Goal: Information Seeking & Learning: Learn about a topic

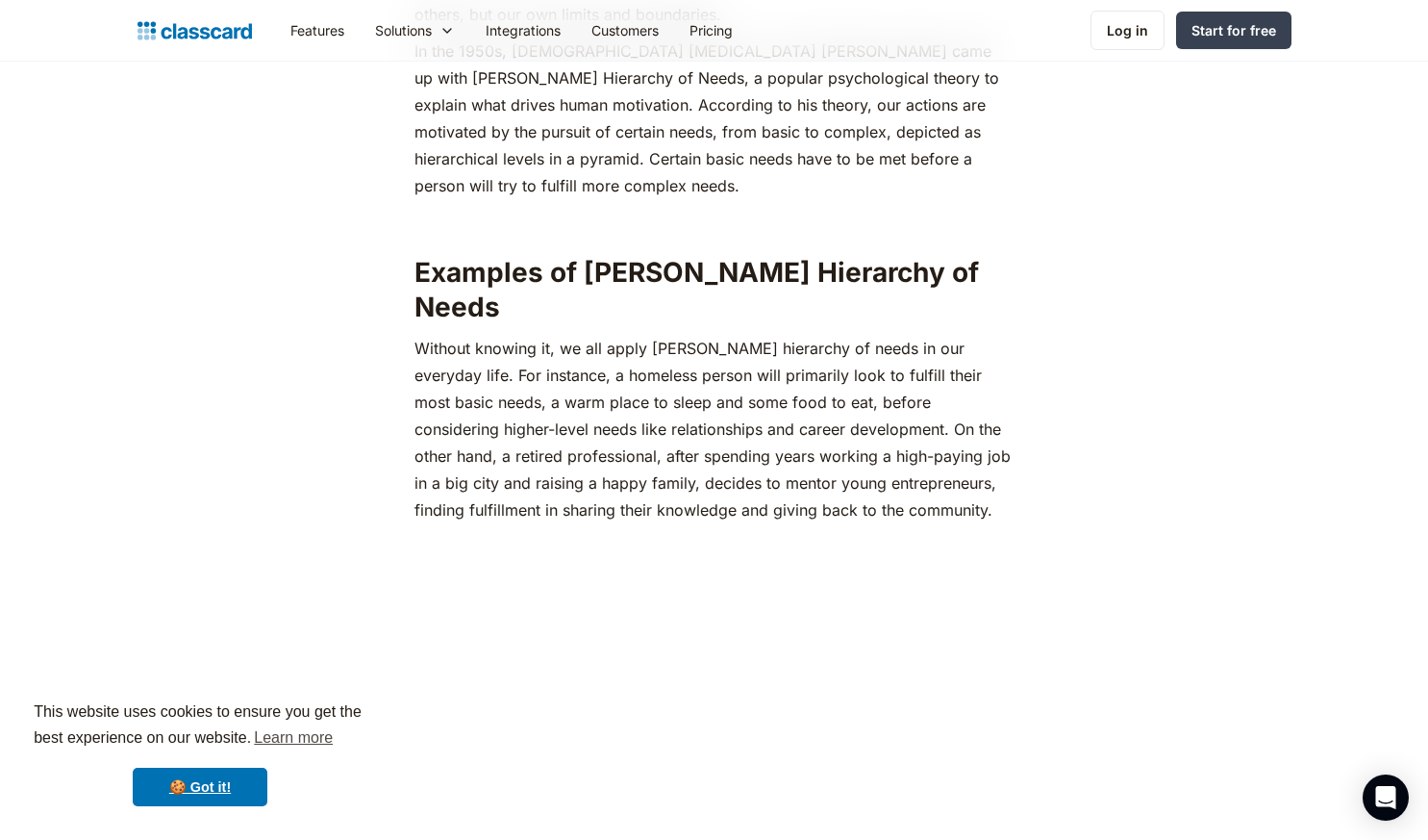
scroll to position [1124, 0]
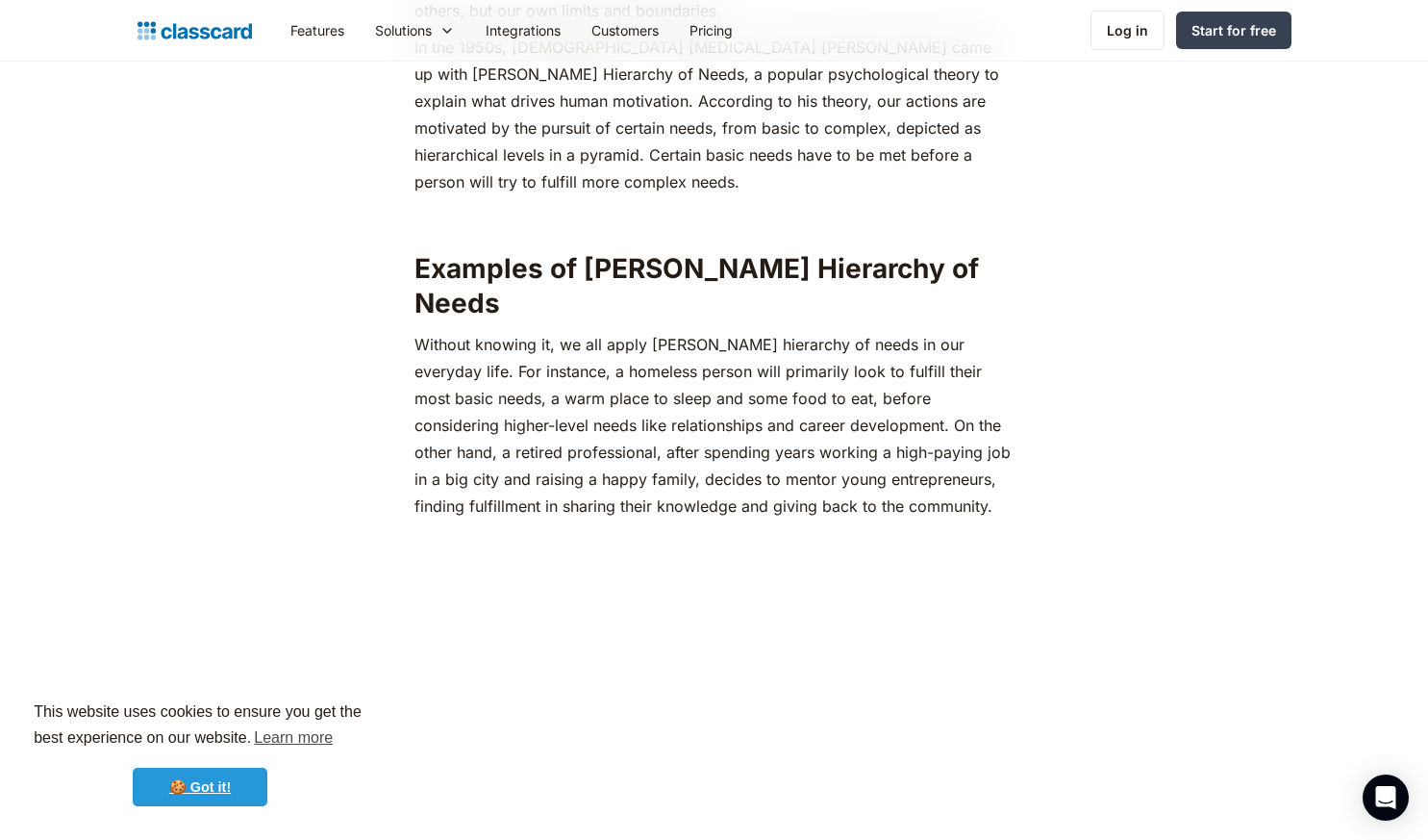
click at [204, 788] on link "🍪 Got it!" at bounding box center [199, 787] width 134 height 39
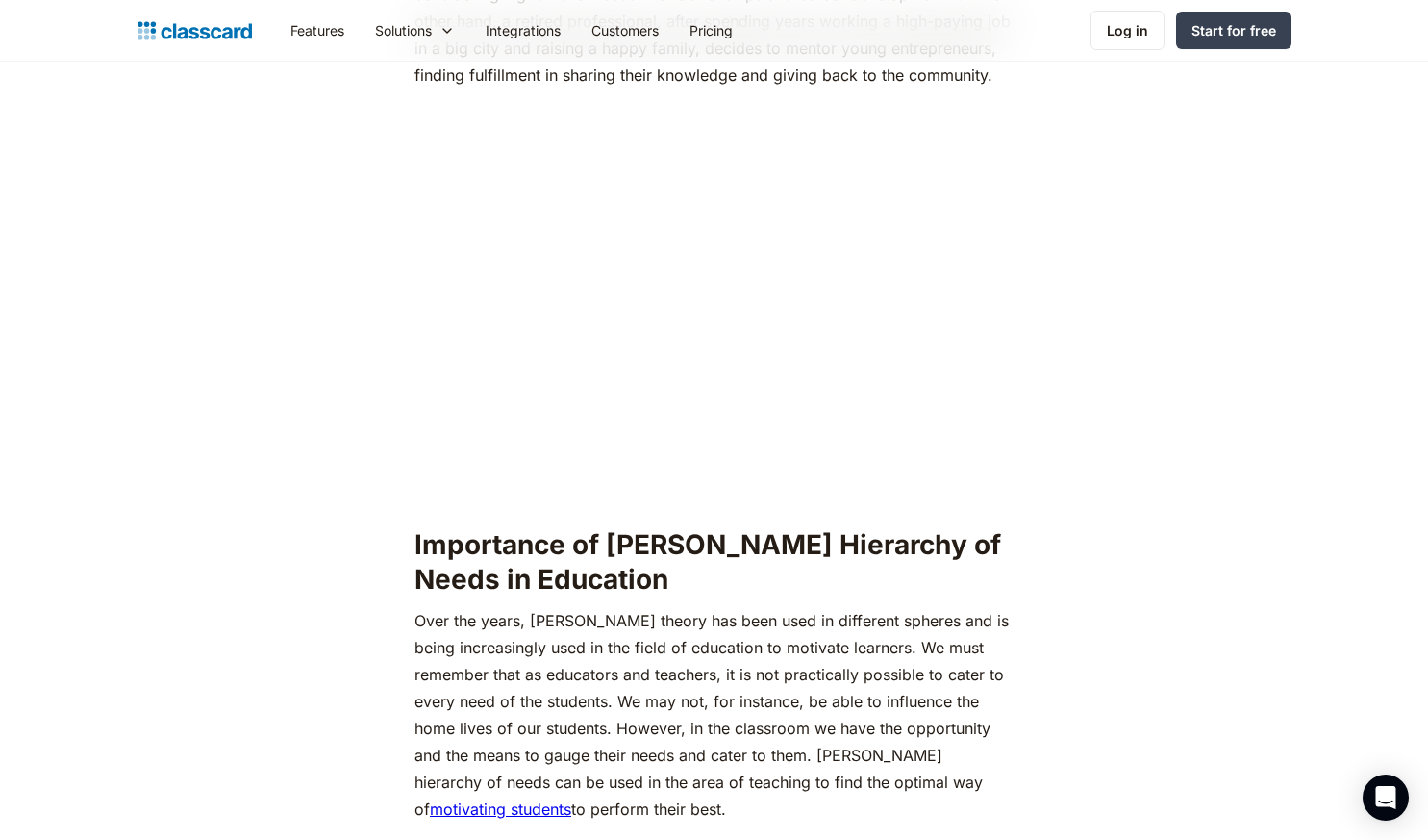
scroll to position [1552, 0]
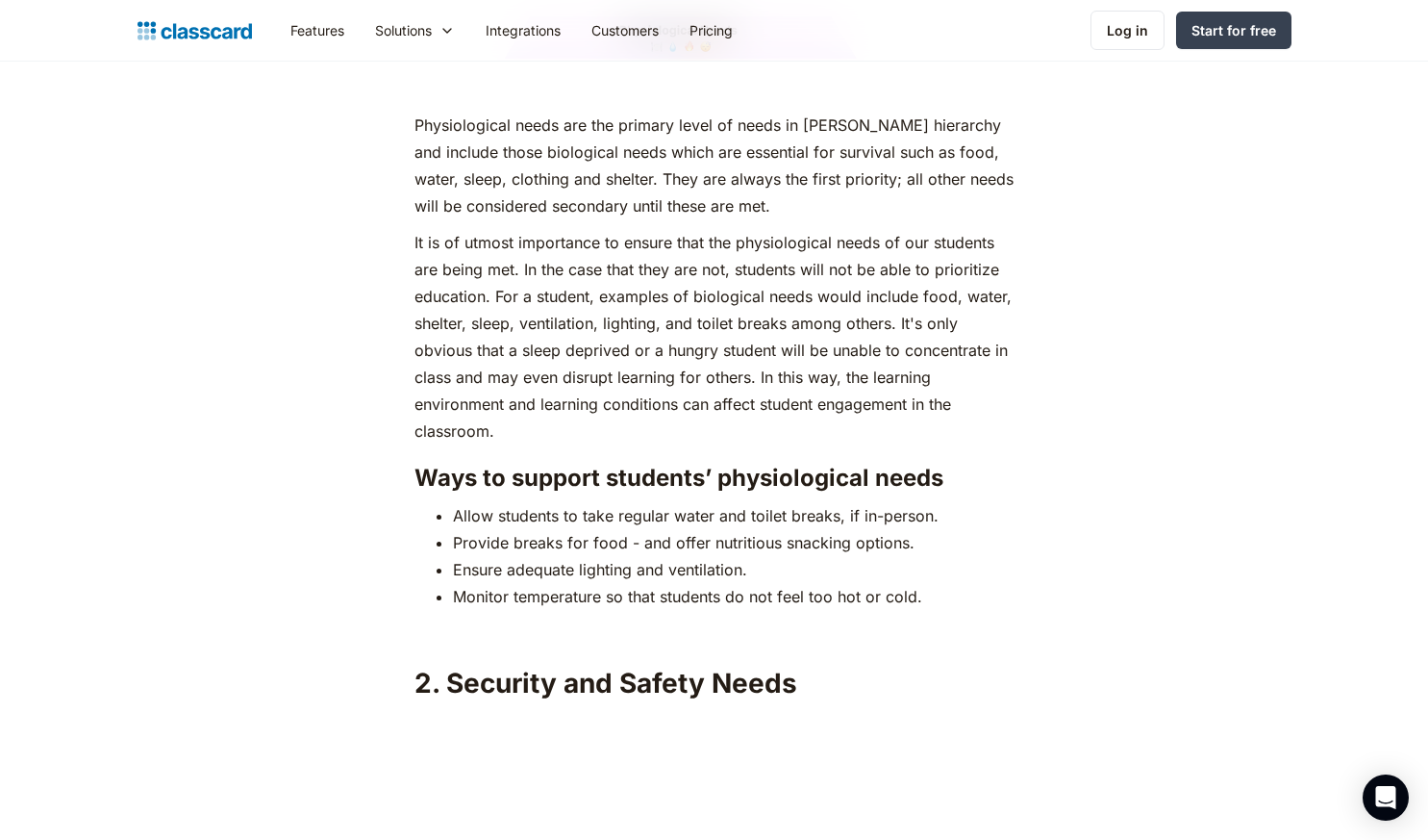
scroll to position [2776, 0]
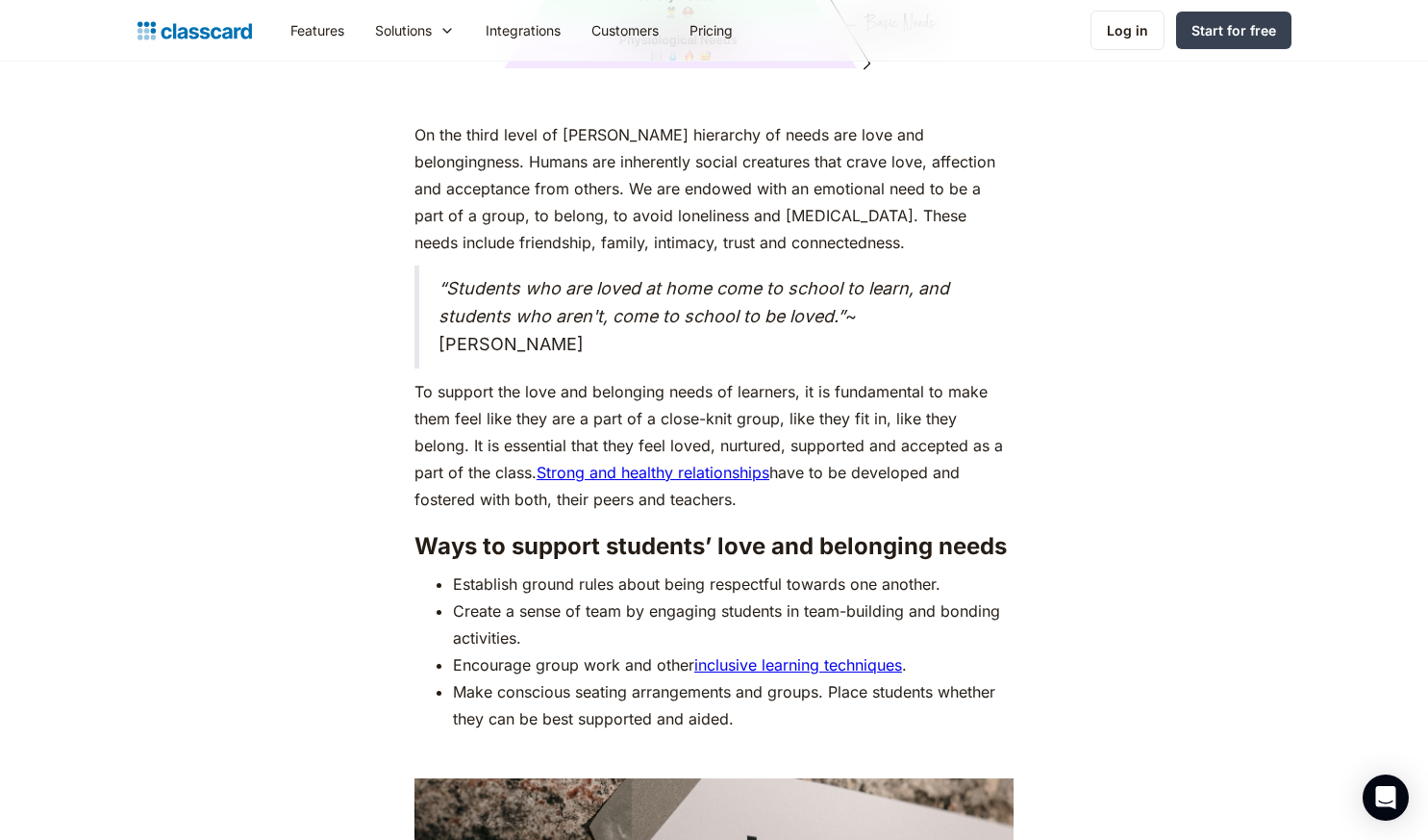
scroll to position [5257, 0]
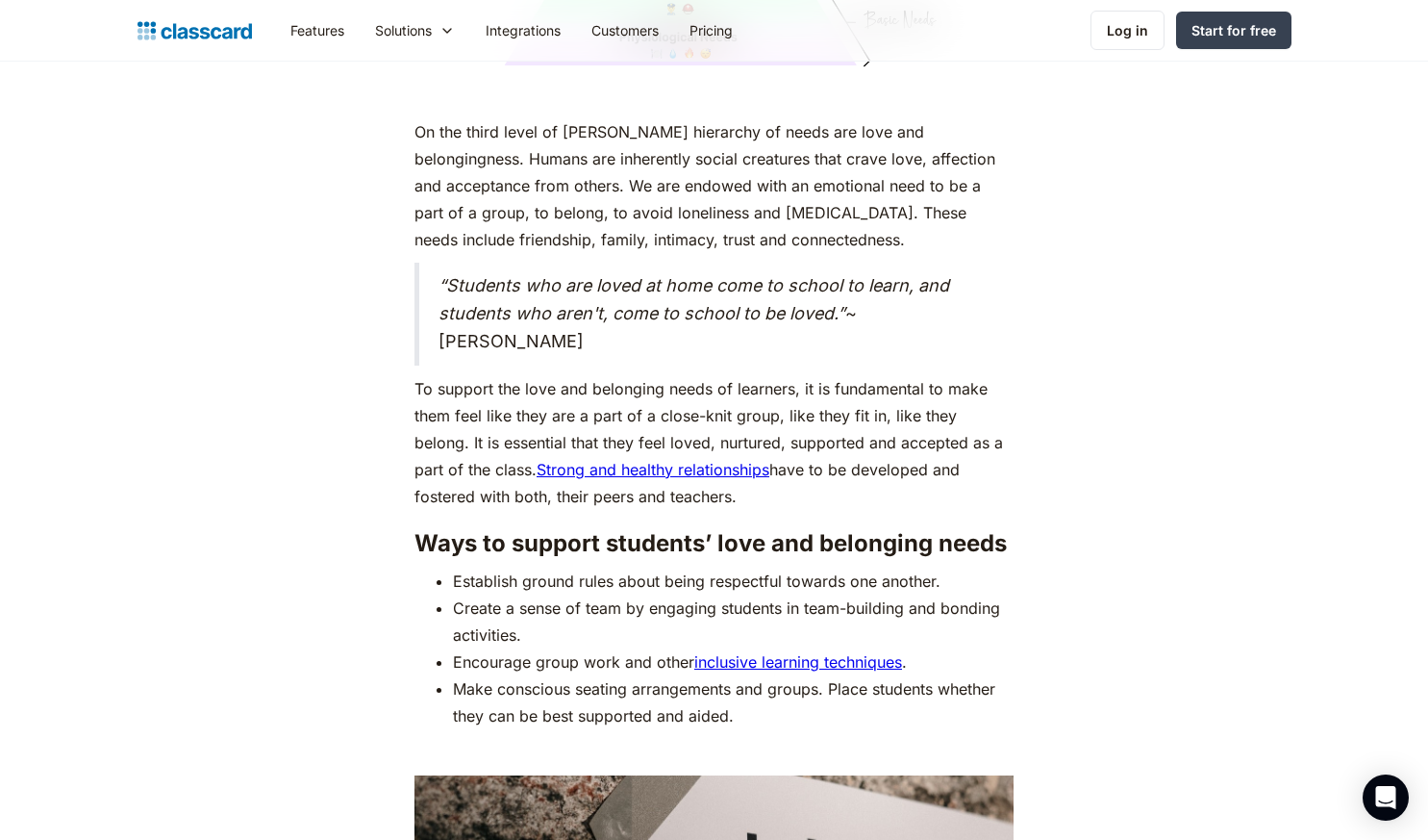
click at [127, 490] on div "As humans, we are driven by an innate desire to achieve more, to surpass not ju…" at bounding box center [714, 131] width 1173 height 8587
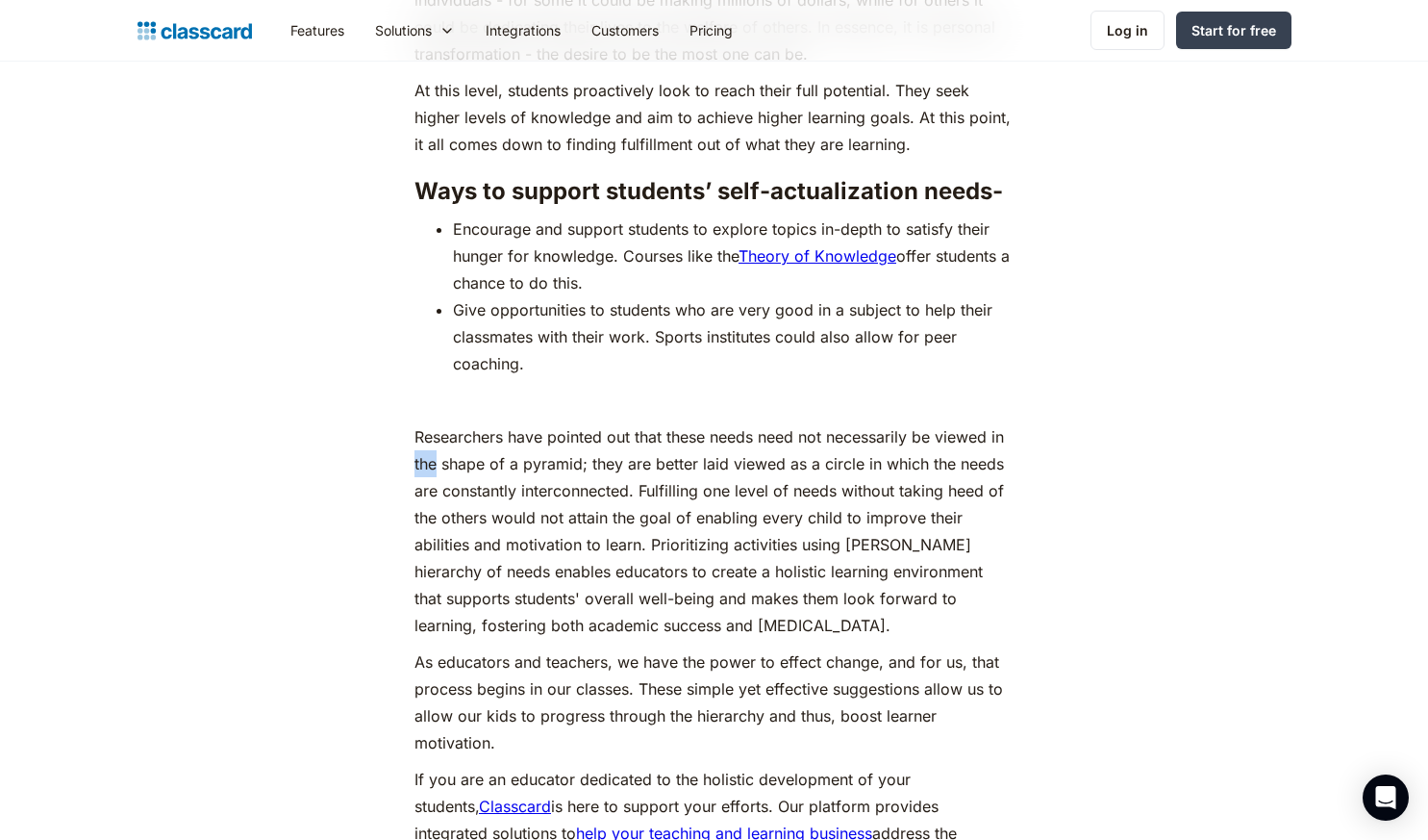
scroll to position [8682, 0]
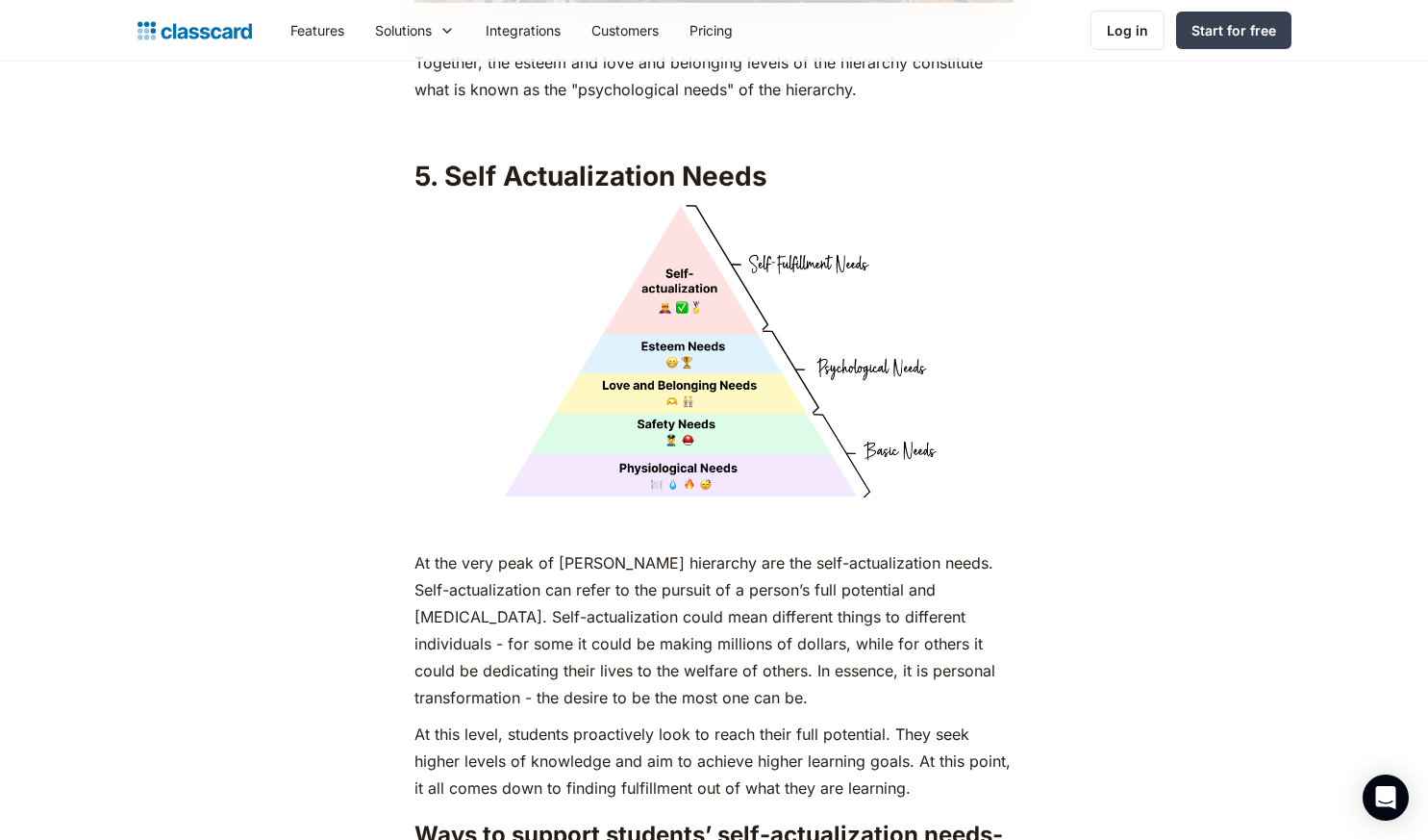
scroll to position [8026, 0]
